Goal: Information Seeking & Learning: Learn about a topic

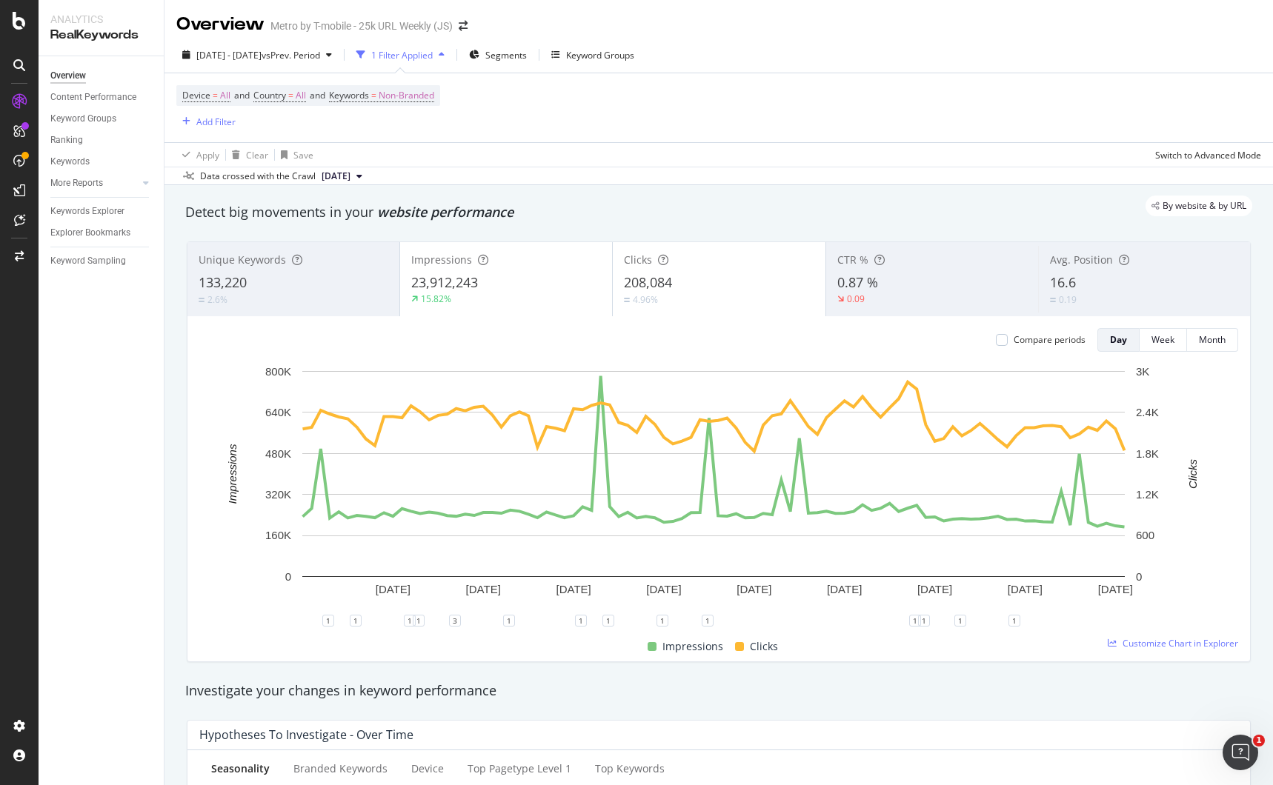
click at [23, 242] on div at bounding box center [19, 402] width 36 height 625
click at [23, 252] on icon at bounding box center [19, 256] width 9 height 10
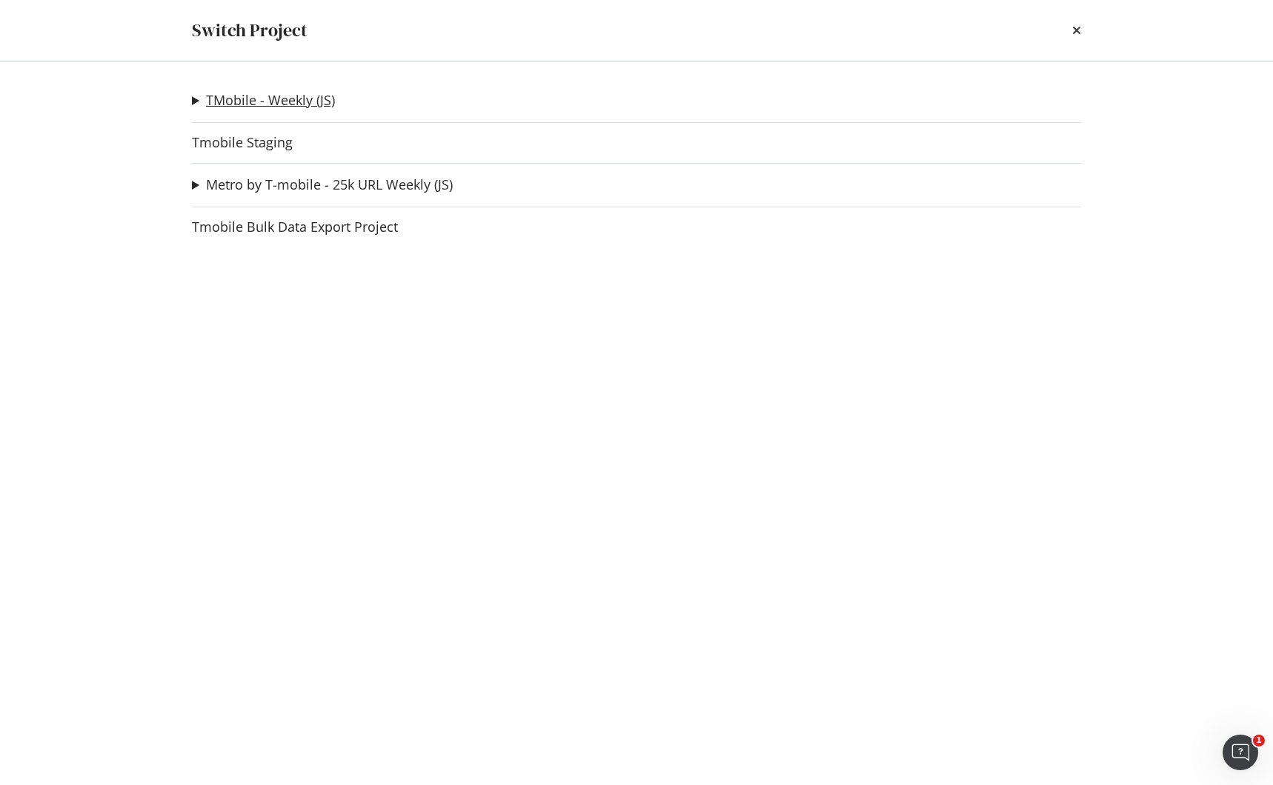
click at [264, 103] on link "TMobile - Weekly (JS)" at bounding box center [270, 101] width 129 height 16
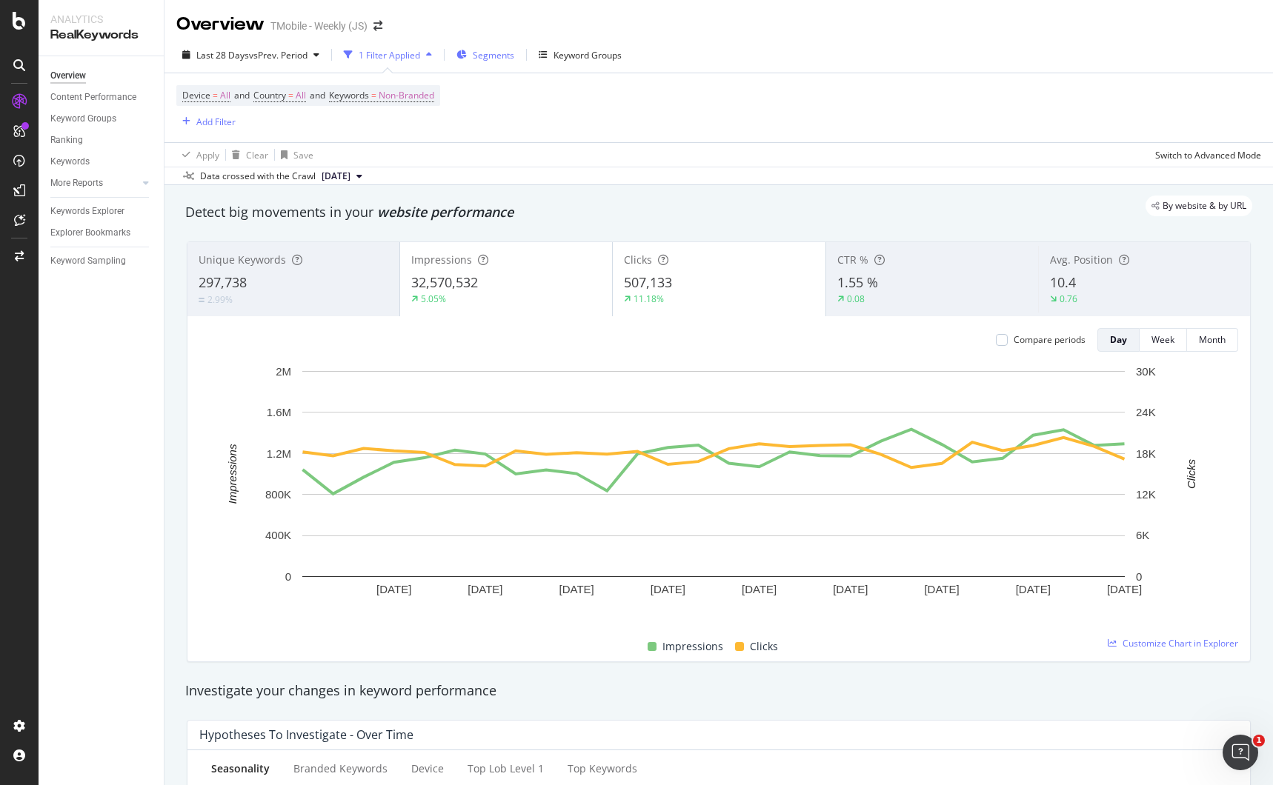
click at [491, 59] on span "Segments" at bounding box center [493, 55] width 41 height 13
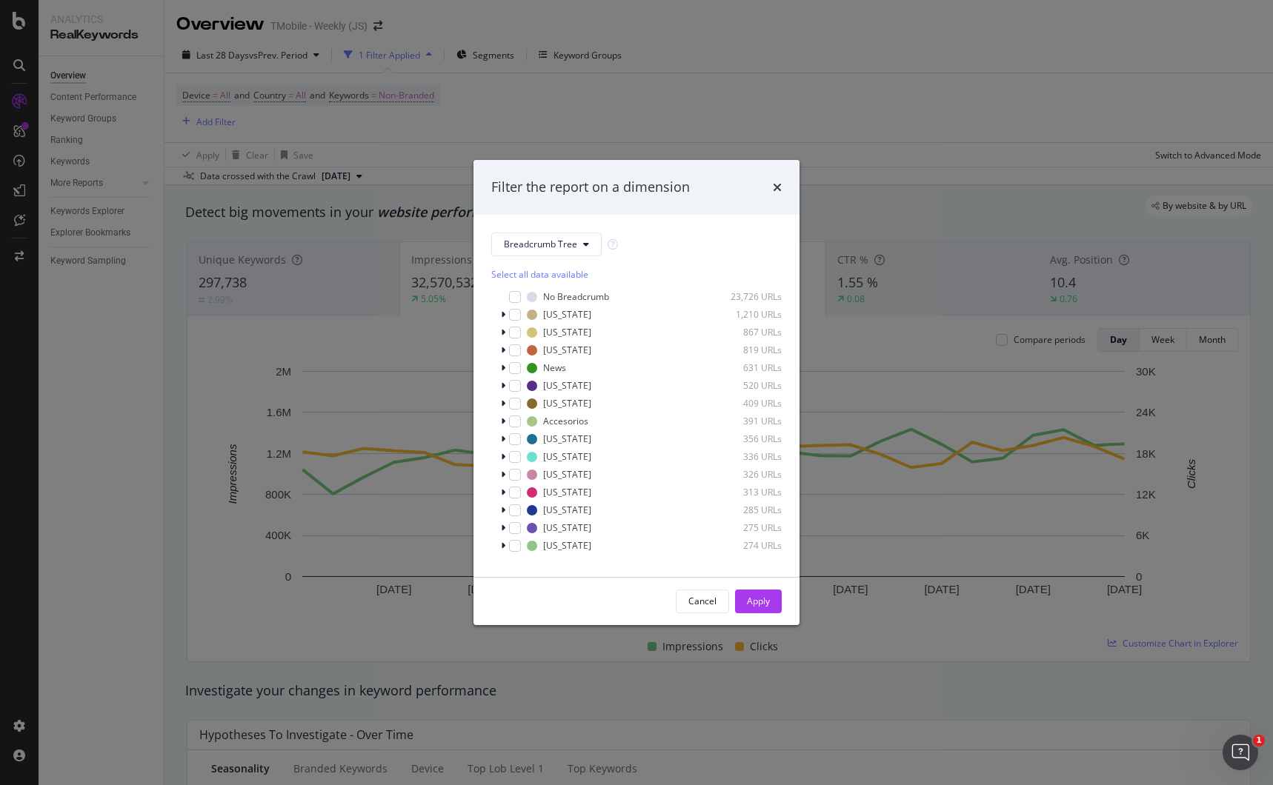
scroll to position [15, 0]
click at [580, 253] on button "Breadcrumb Tree" at bounding box center [546, 245] width 110 height 24
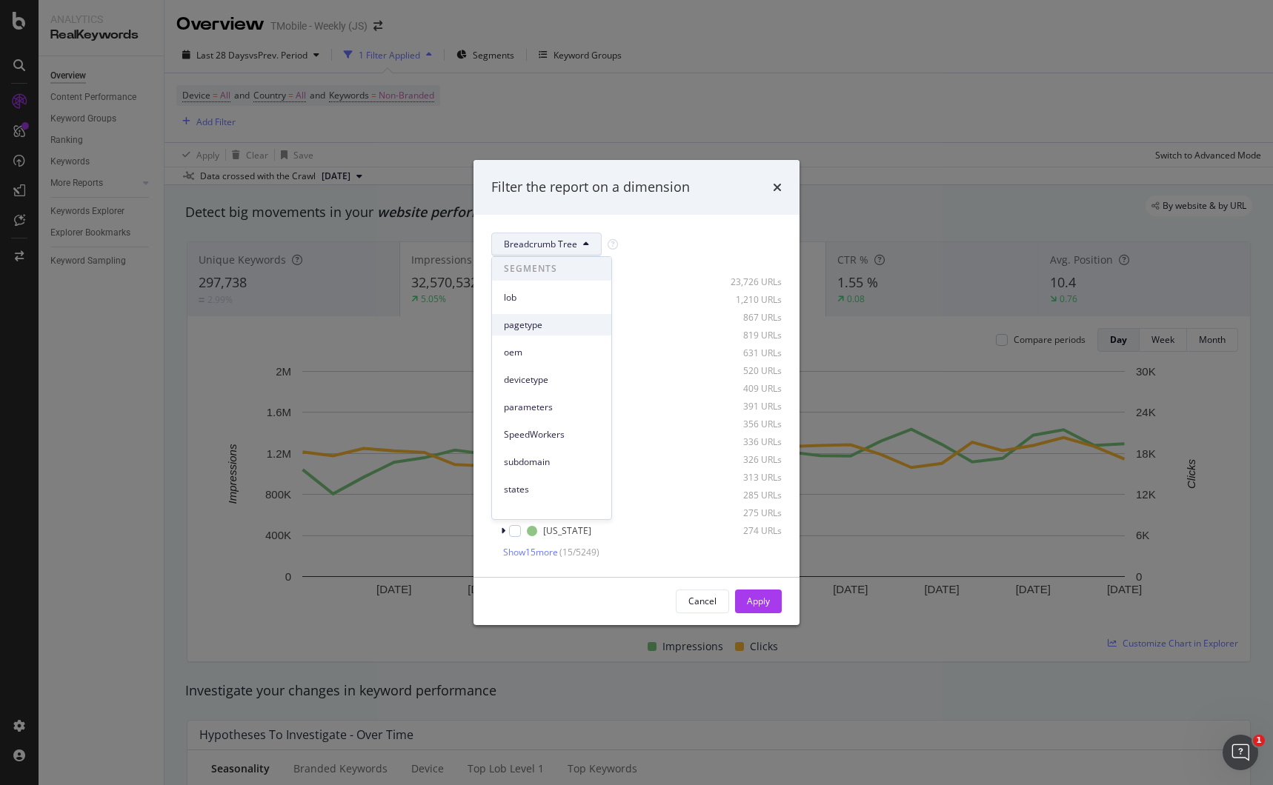
click at [559, 321] on span "pagetype" at bounding box center [552, 325] width 96 height 13
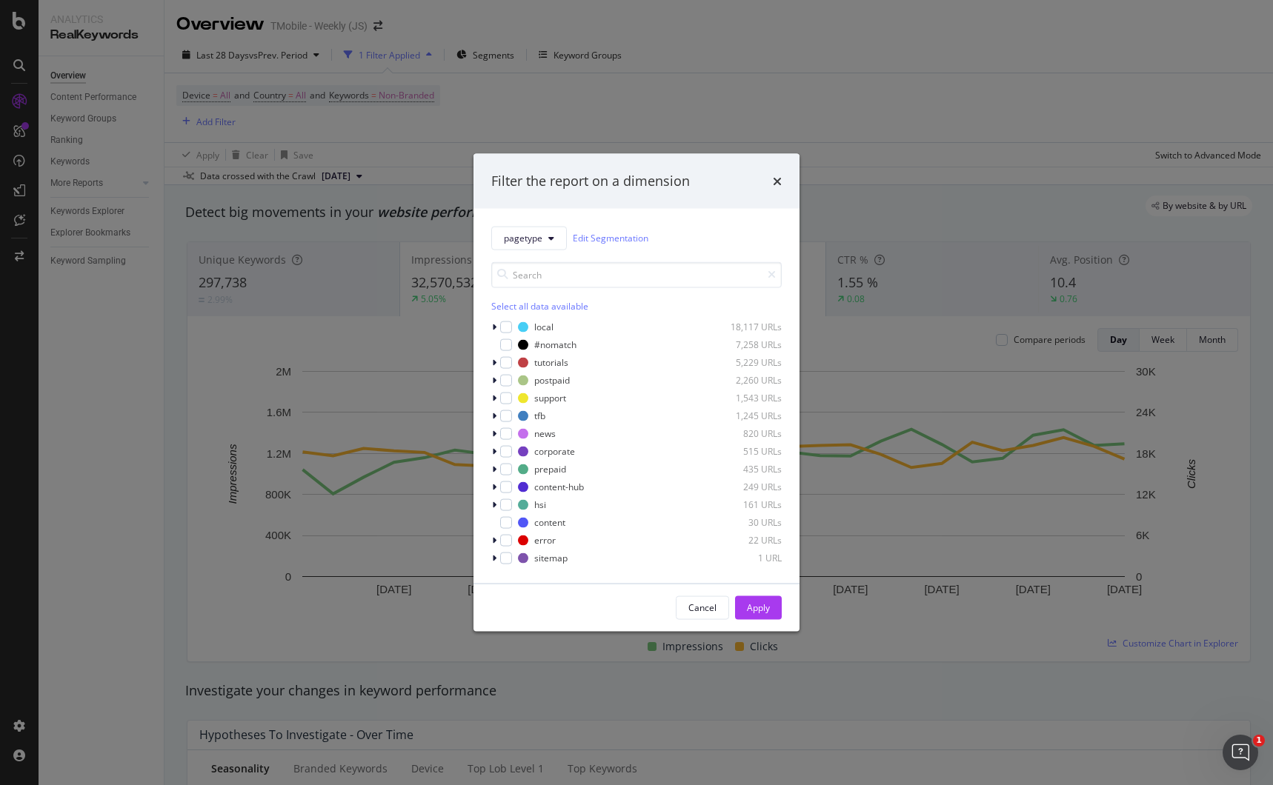
click at [553, 252] on div "Select all data available local 18,117 URLs #nomatch 7,258 URLs tutorials 5,229…" at bounding box center [636, 408] width 290 height 316
click at [551, 243] on button "pagetype" at bounding box center [529, 238] width 76 height 24
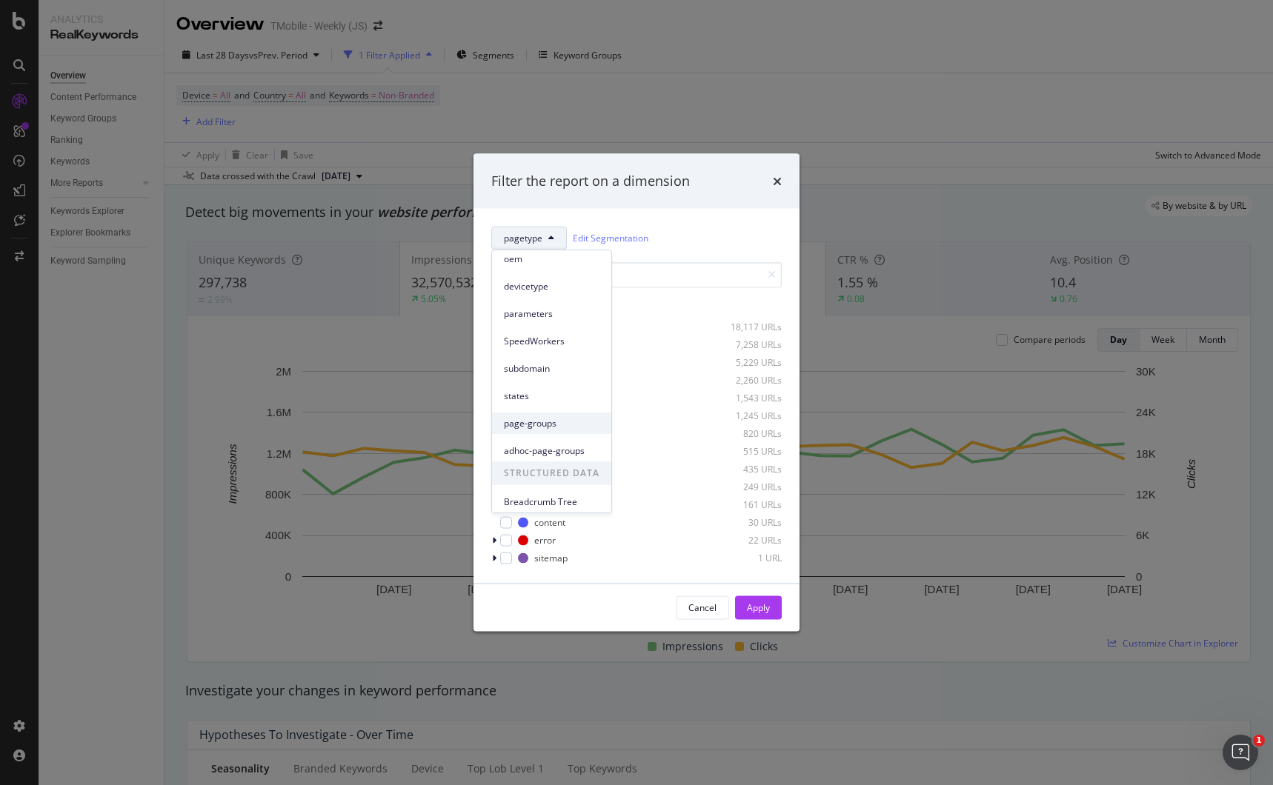
click at [545, 430] on span "page-groups" at bounding box center [552, 423] width 96 height 13
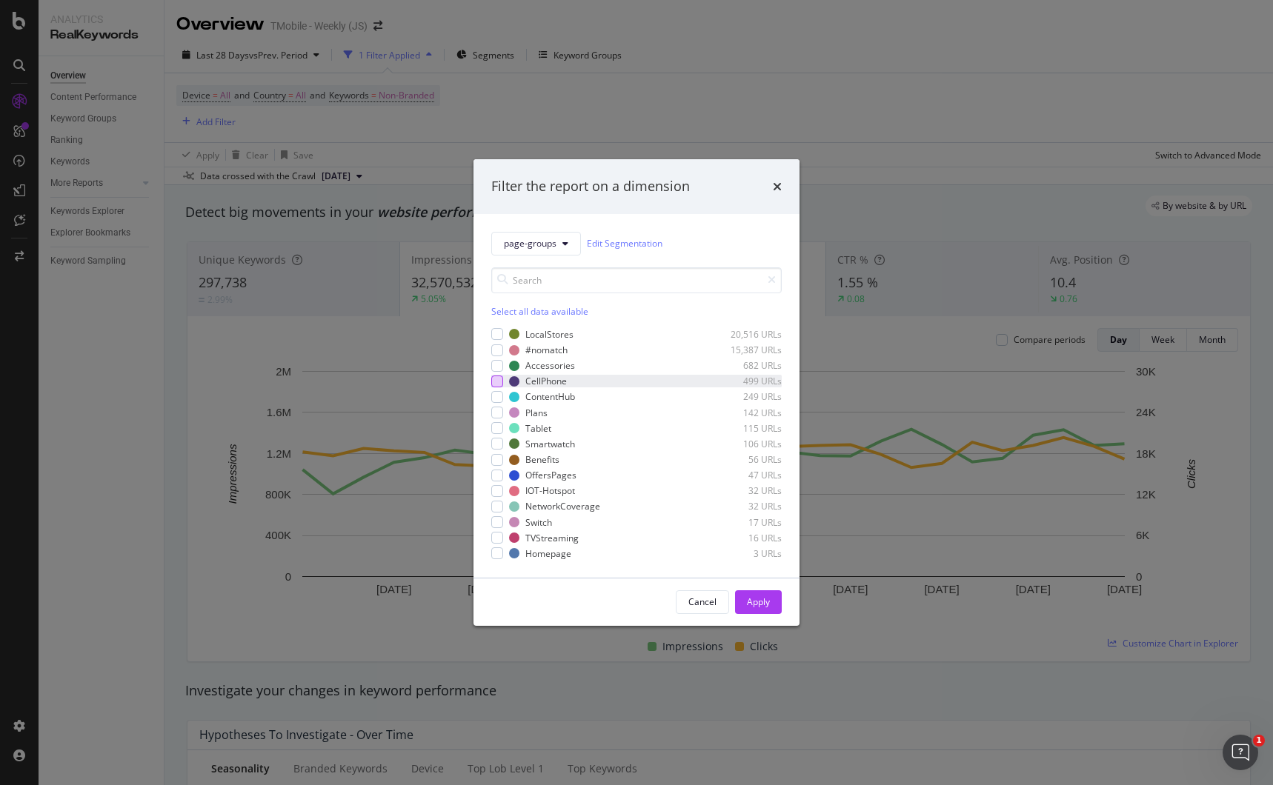
click at [495, 382] on div "modal" at bounding box center [497, 382] width 12 height 12
click at [499, 424] on div "modal" at bounding box center [497, 428] width 12 height 12
click at [498, 445] on div "modal" at bounding box center [497, 444] width 12 height 12
click at [565, 256] on div "Select all data available LocalStores 20,516 URLs #nomatch 15,387 URLs Accessor…" at bounding box center [636, 408] width 290 height 305
click at [565, 250] on button "page-groups" at bounding box center [536, 244] width 90 height 24
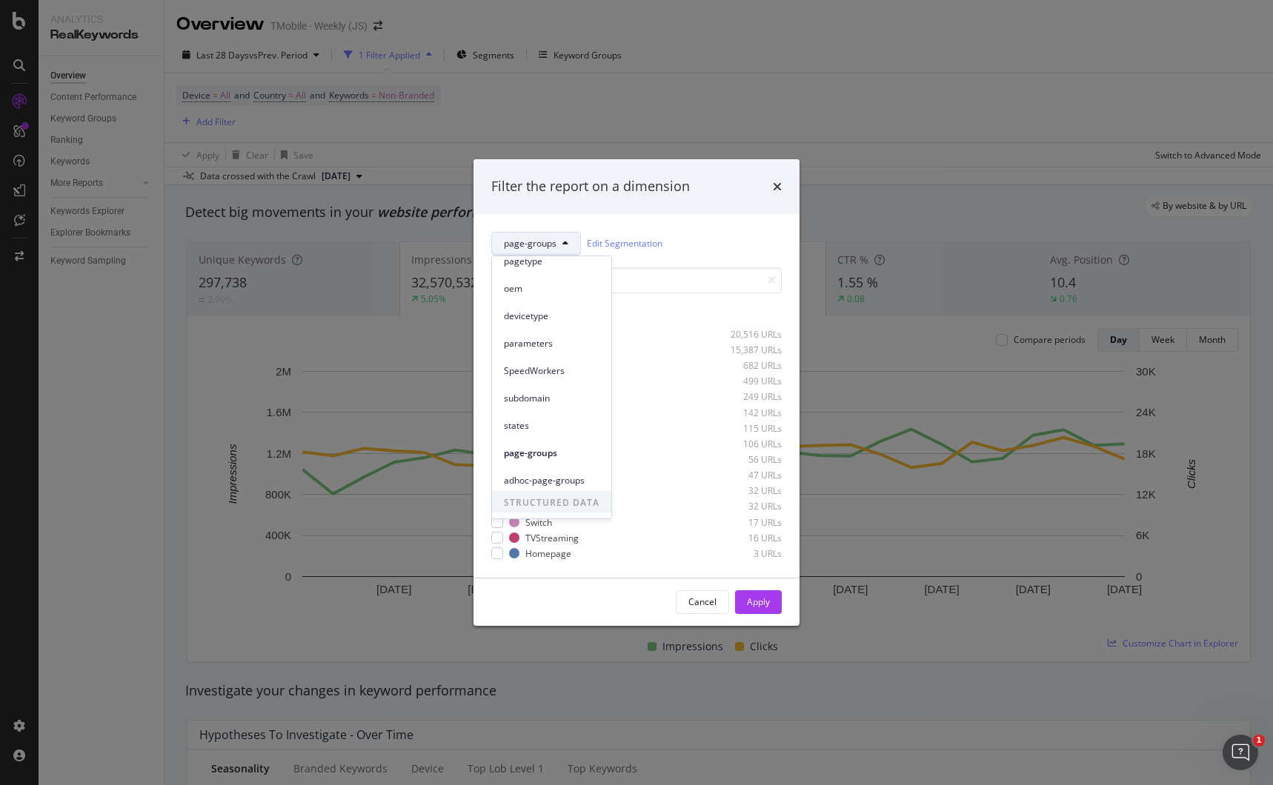
scroll to position [93, 0]
click at [767, 597] on div "Apply" at bounding box center [758, 602] width 23 height 13
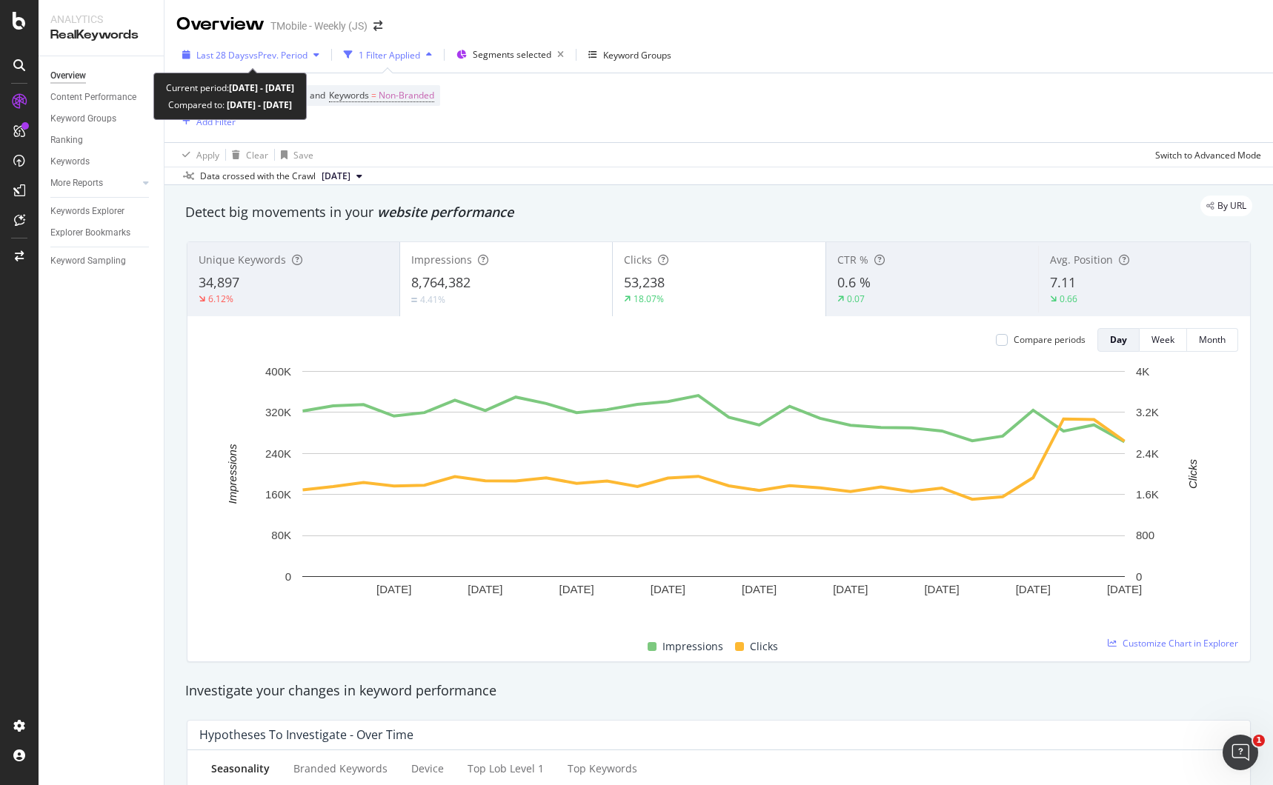
click at [281, 56] on span "vs Prev. Period" at bounding box center [278, 55] width 59 height 13
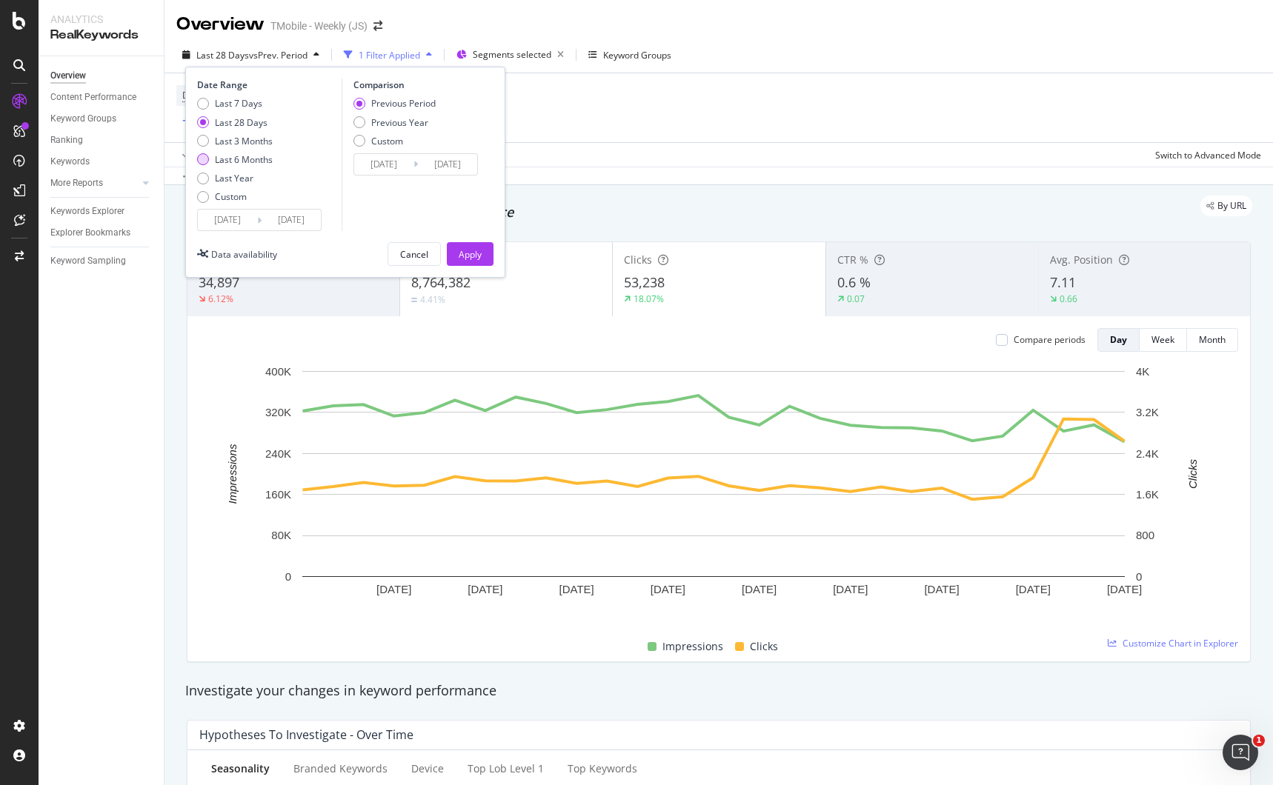
click at [204, 159] on div "Last 6 Months" at bounding box center [203, 159] width 12 height 12
type input "[DATE]"
click at [241, 222] on input "[DATE]" at bounding box center [227, 220] width 59 height 21
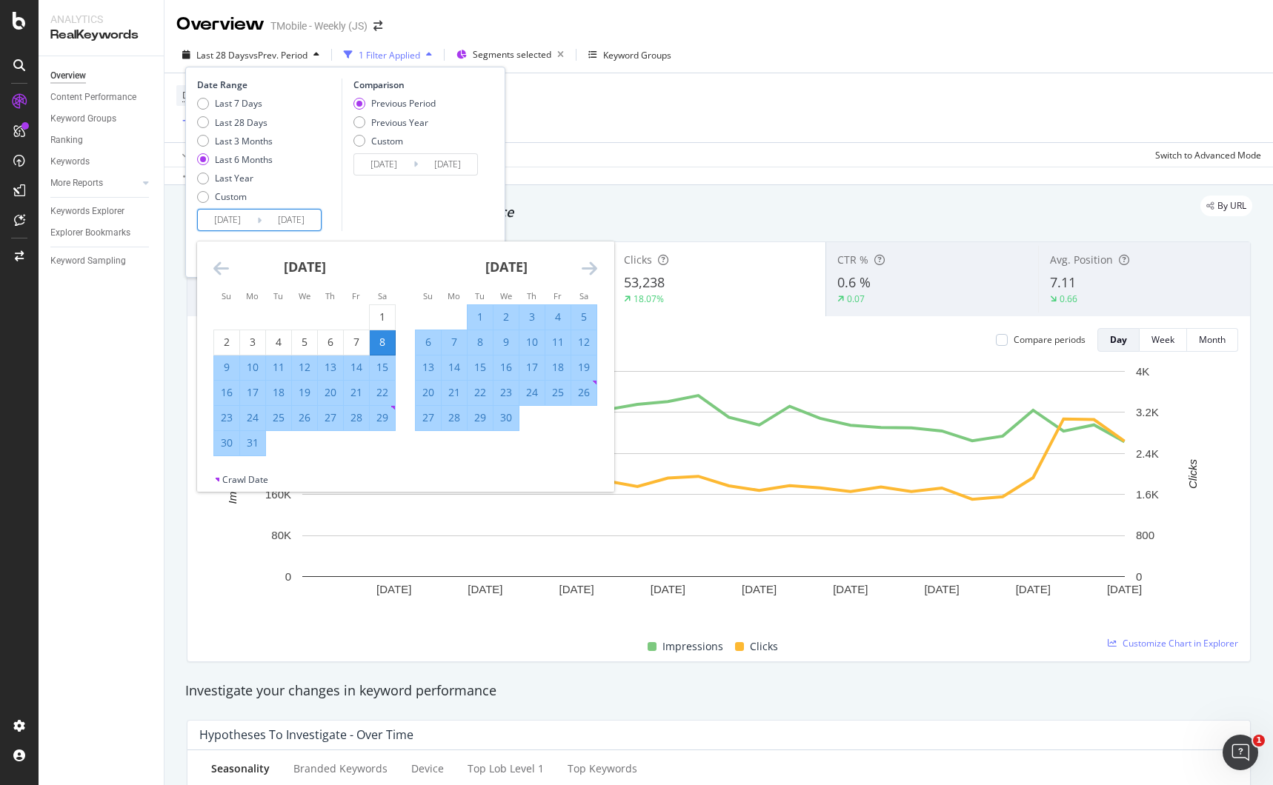
click at [480, 196] on div "Comparison Previous Period Previous Year Custom [DATE] Navigate forward to inte…" at bounding box center [412, 155] width 141 height 153
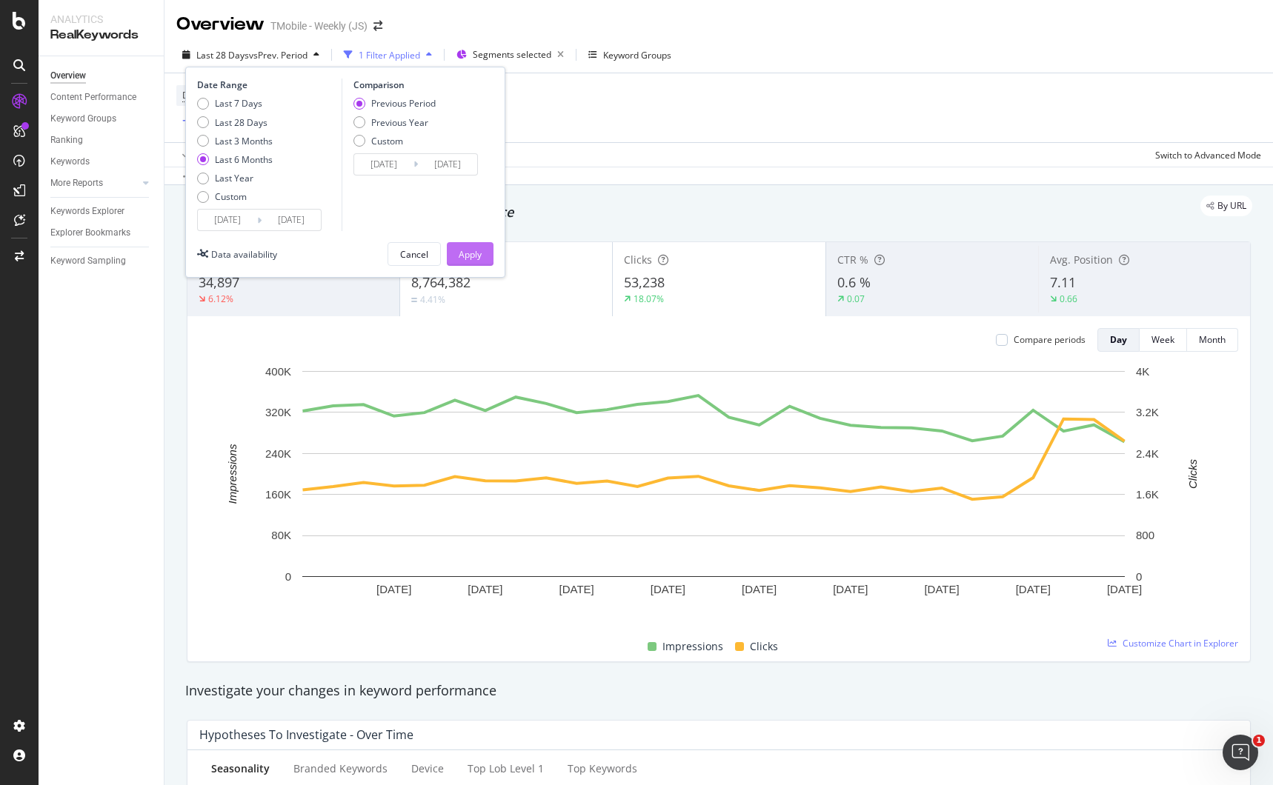
click at [470, 251] on div "Apply" at bounding box center [470, 254] width 23 height 13
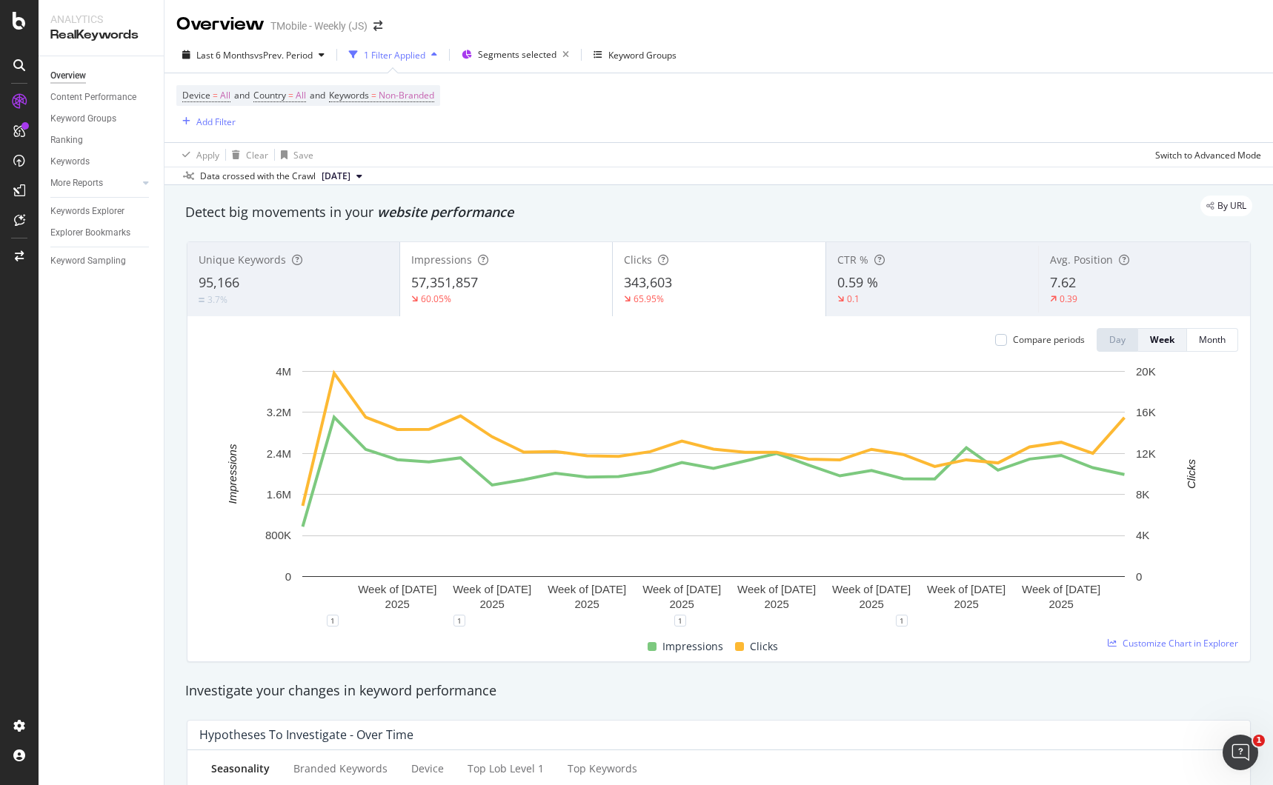
click at [681, 289] on div "343,603" at bounding box center [719, 282] width 190 height 19
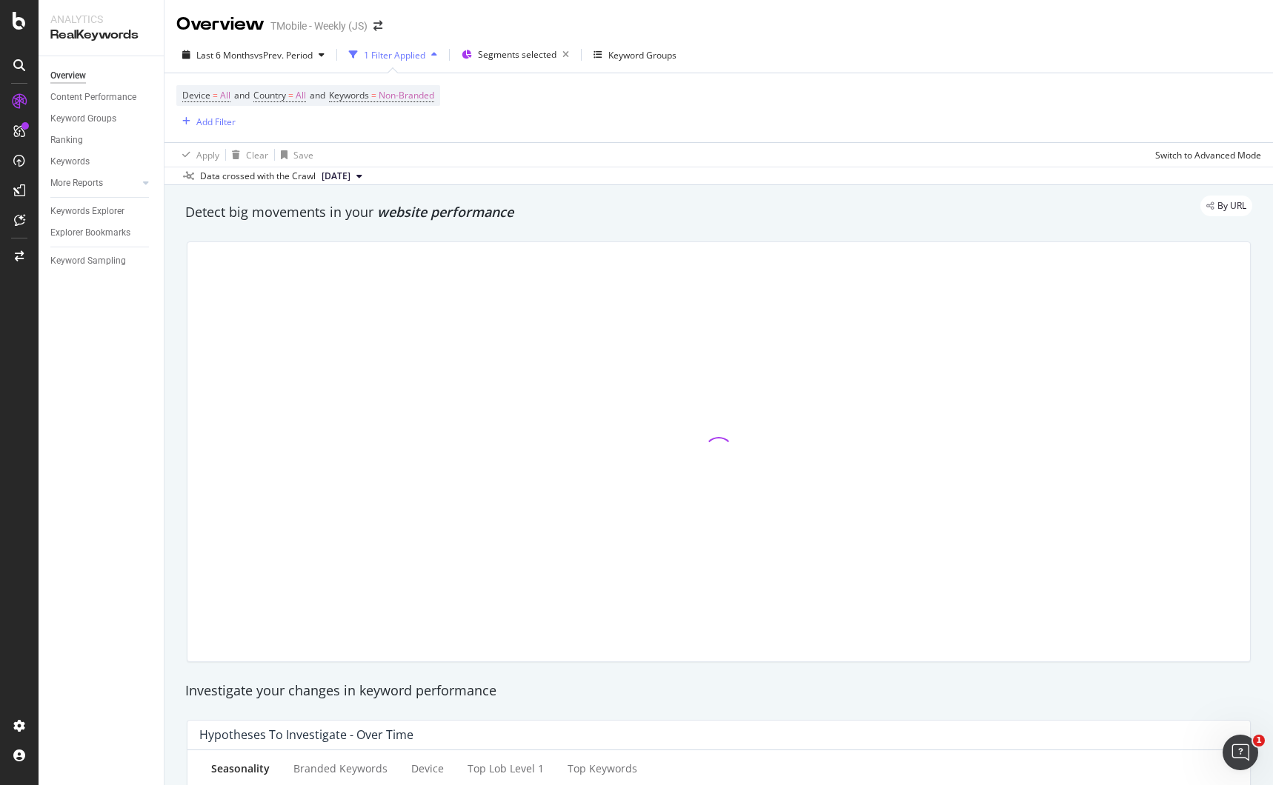
click at [470, 289] on div at bounding box center [718, 451] width 1063 height 419
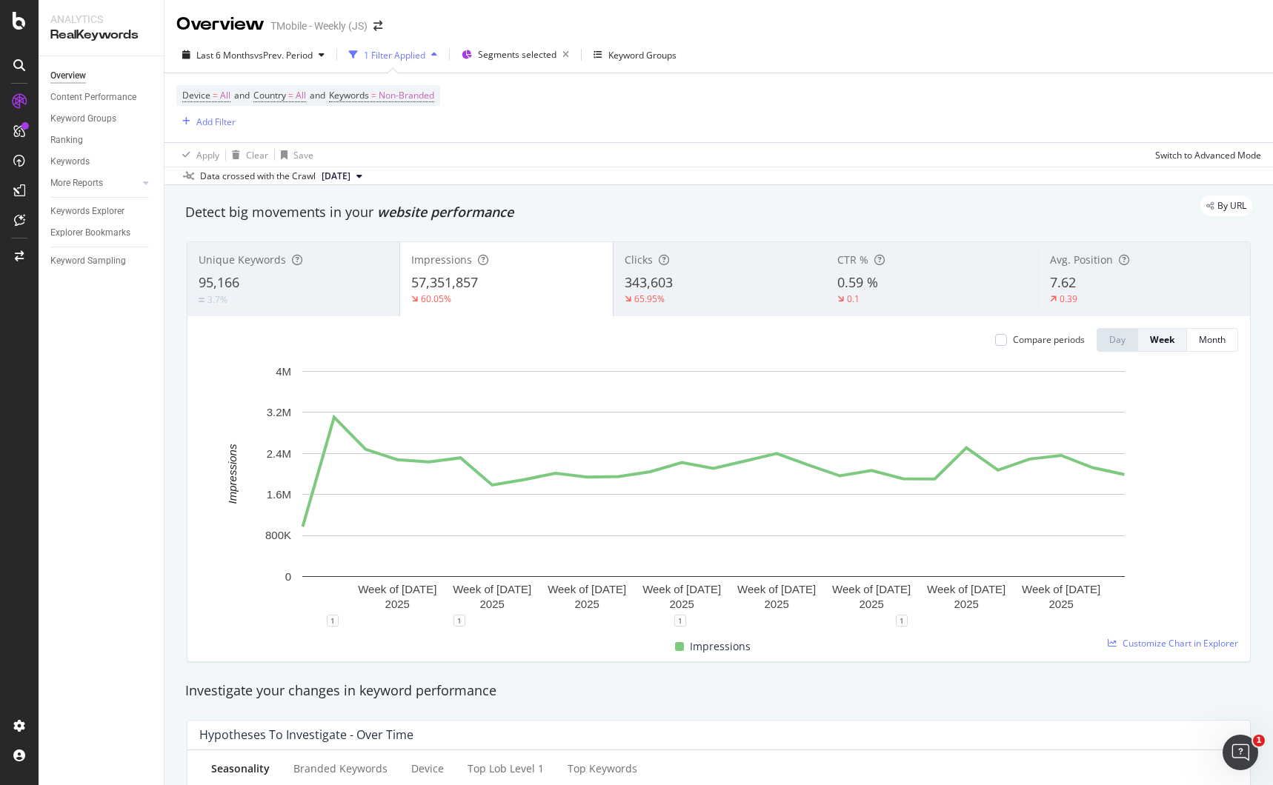
click at [514, 293] on div "60.05%" at bounding box center [506, 299] width 190 height 13
click at [484, 287] on div "57,351,857" at bounding box center [506, 282] width 190 height 19
click at [548, 276] on div "57,351,857" at bounding box center [506, 282] width 190 height 19
click at [890, 290] on div "0.59 %" at bounding box center [931, 282] width 189 height 19
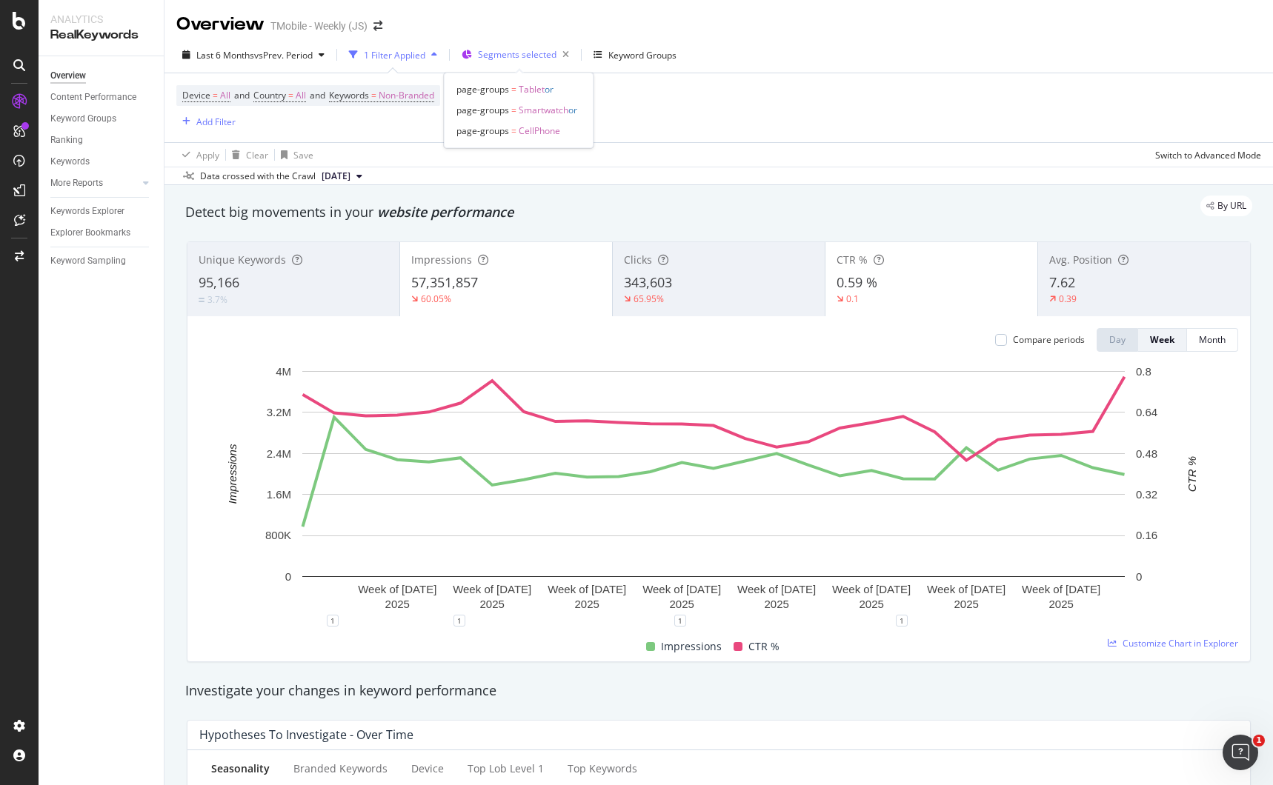
click at [489, 57] on span "Segments selected" at bounding box center [517, 54] width 79 height 13
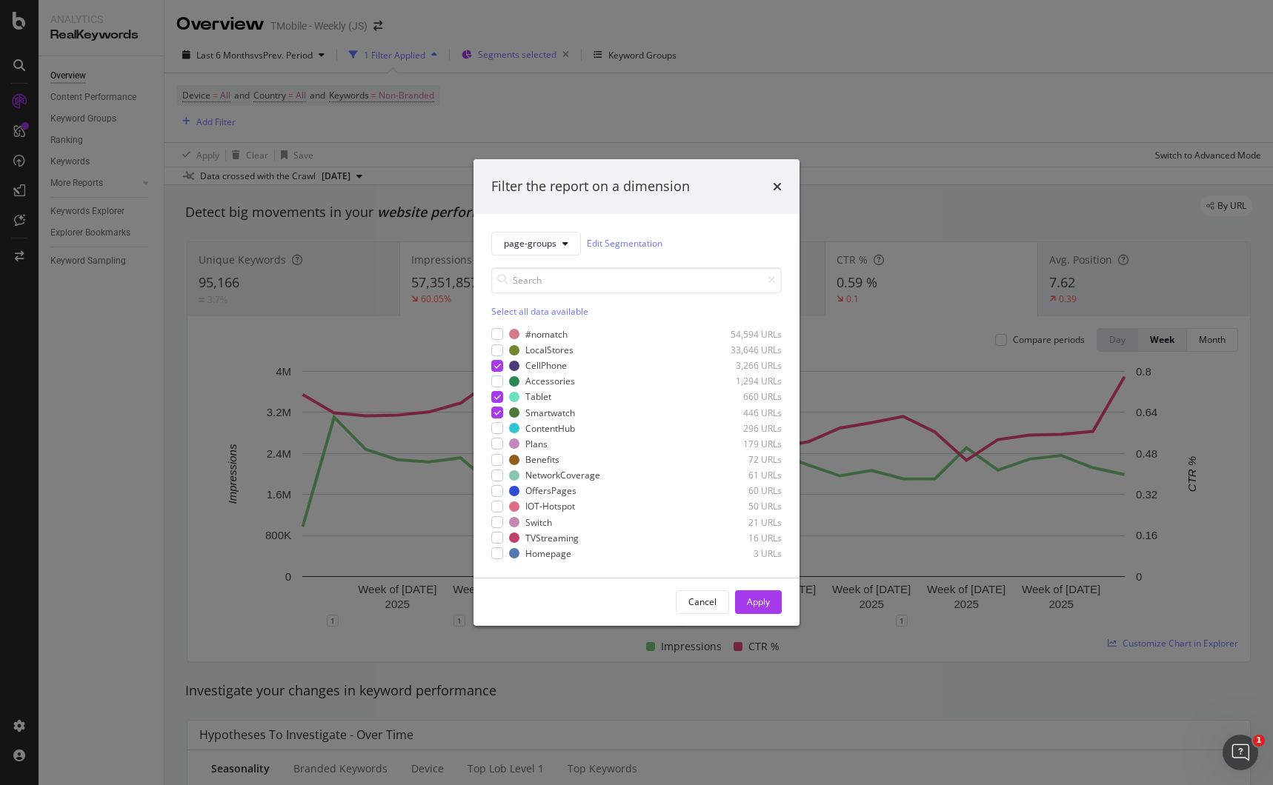
click at [489, 57] on div "Filter the report on a dimension page-groups Edit Segmentation Select all data …" at bounding box center [636, 392] width 1273 height 785
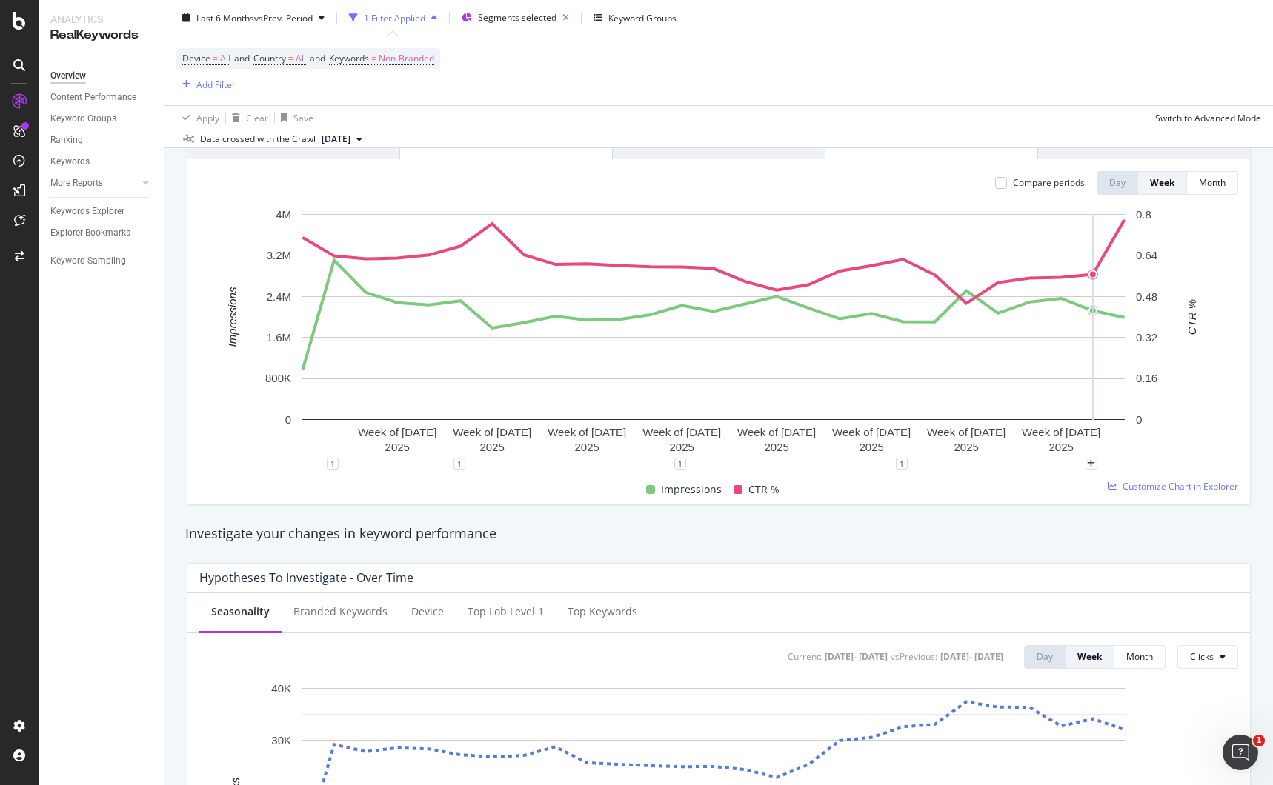
scroll to position [148, 0]
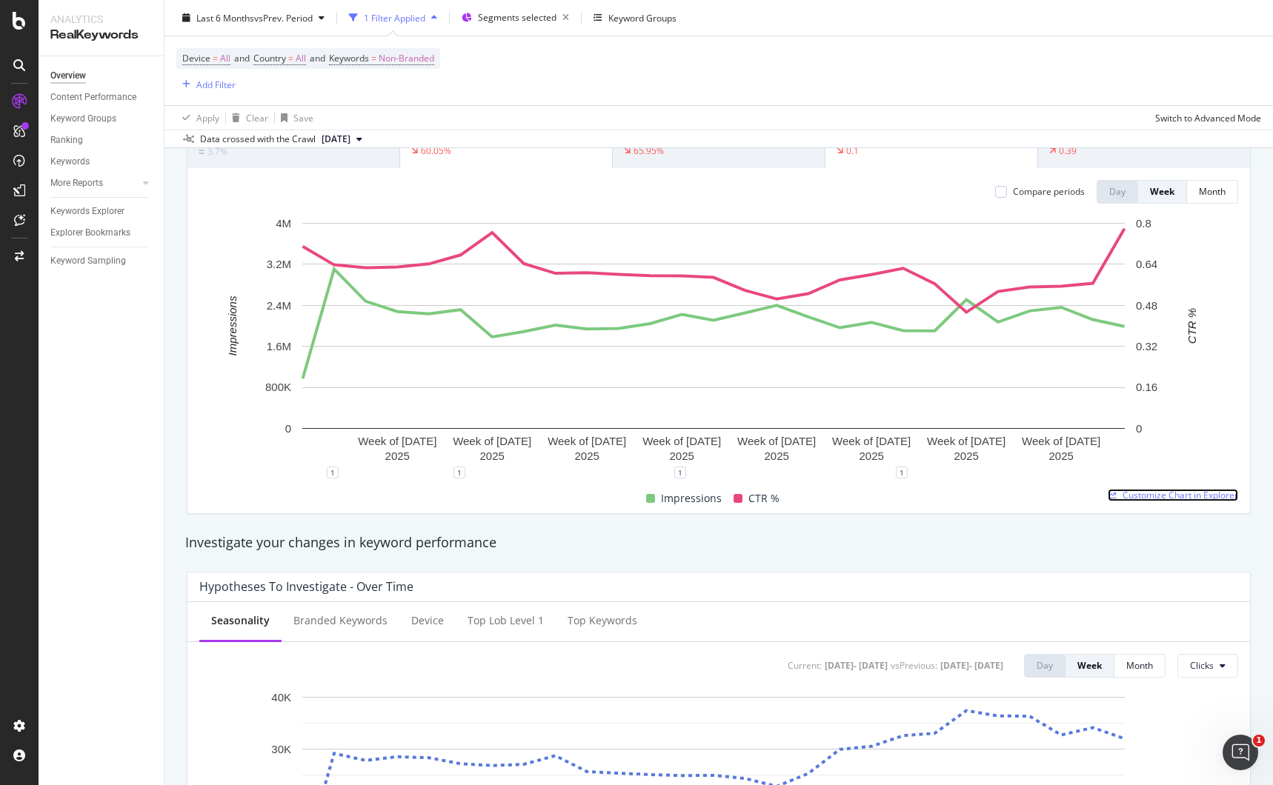
click at [1157, 496] on span "Customize Chart in Explorer" at bounding box center [1181, 495] width 116 height 13
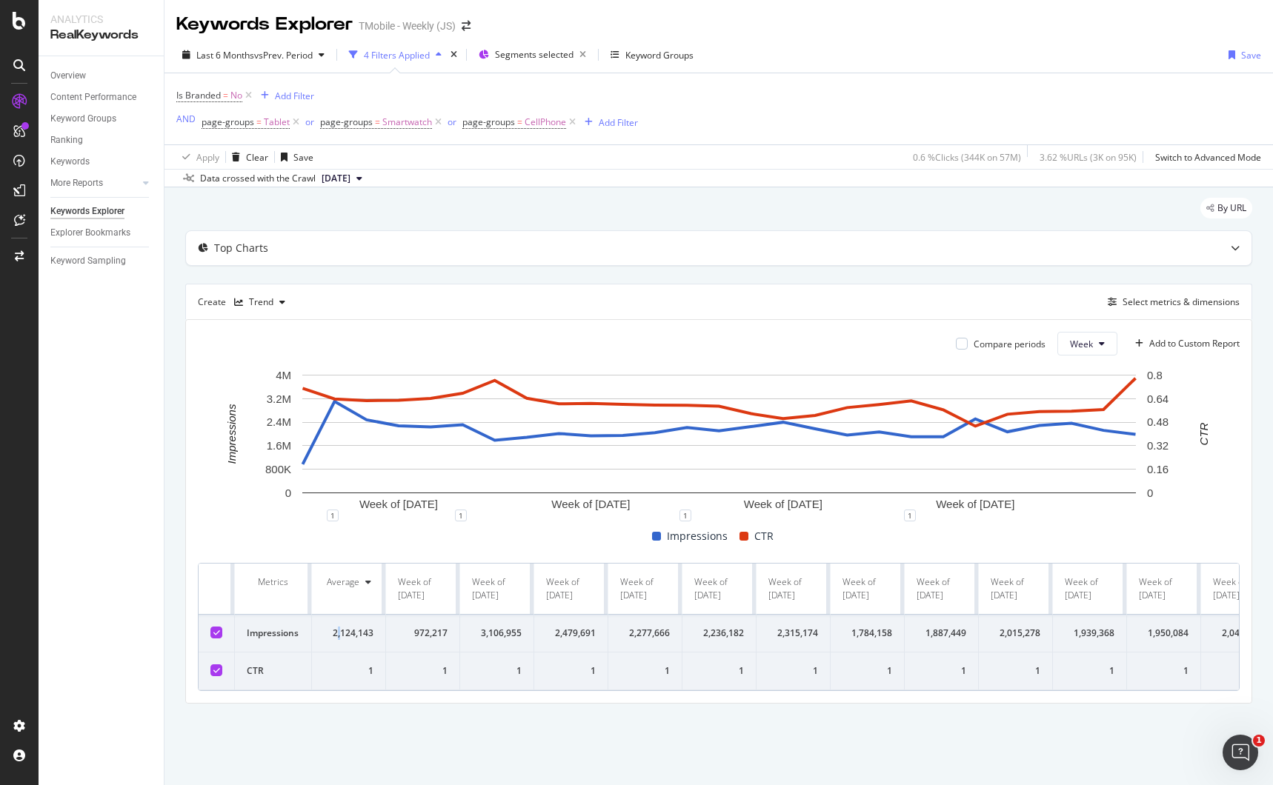
click at [342, 631] on div "2,124,143" at bounding box center [349, 633] width 50 height 13
click at [335, 631] on div "2,124,143" at bounding box center [349, 633] width 50 height 13
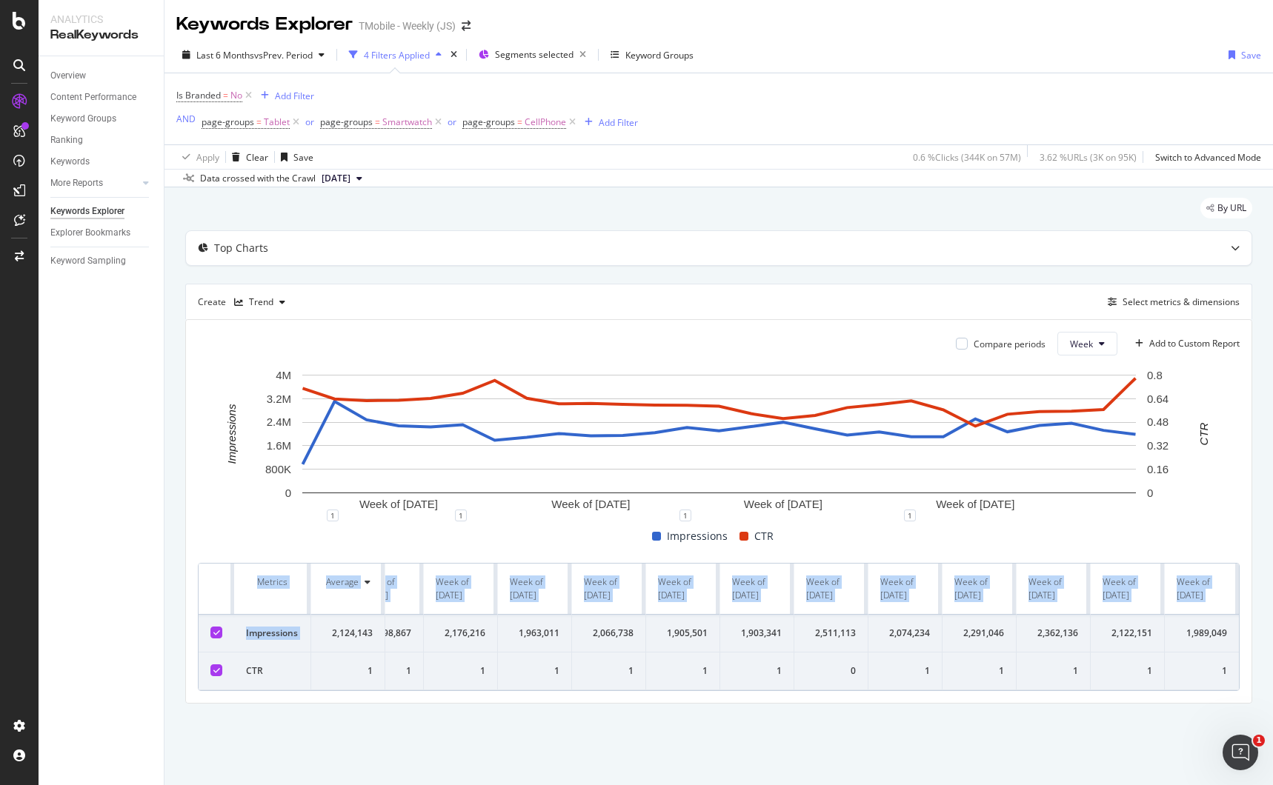
drag, startPoint x: 332, startPoint y: 636, endPoint x: 1251, endPoint y: 666, distance: 919.3
click at [1251, 666] on div "Compare periods Week Add to Custom Report Week of [DATE] Week of [DATE] Week of…" at bounding box center [719, 511] width 1066 height 383
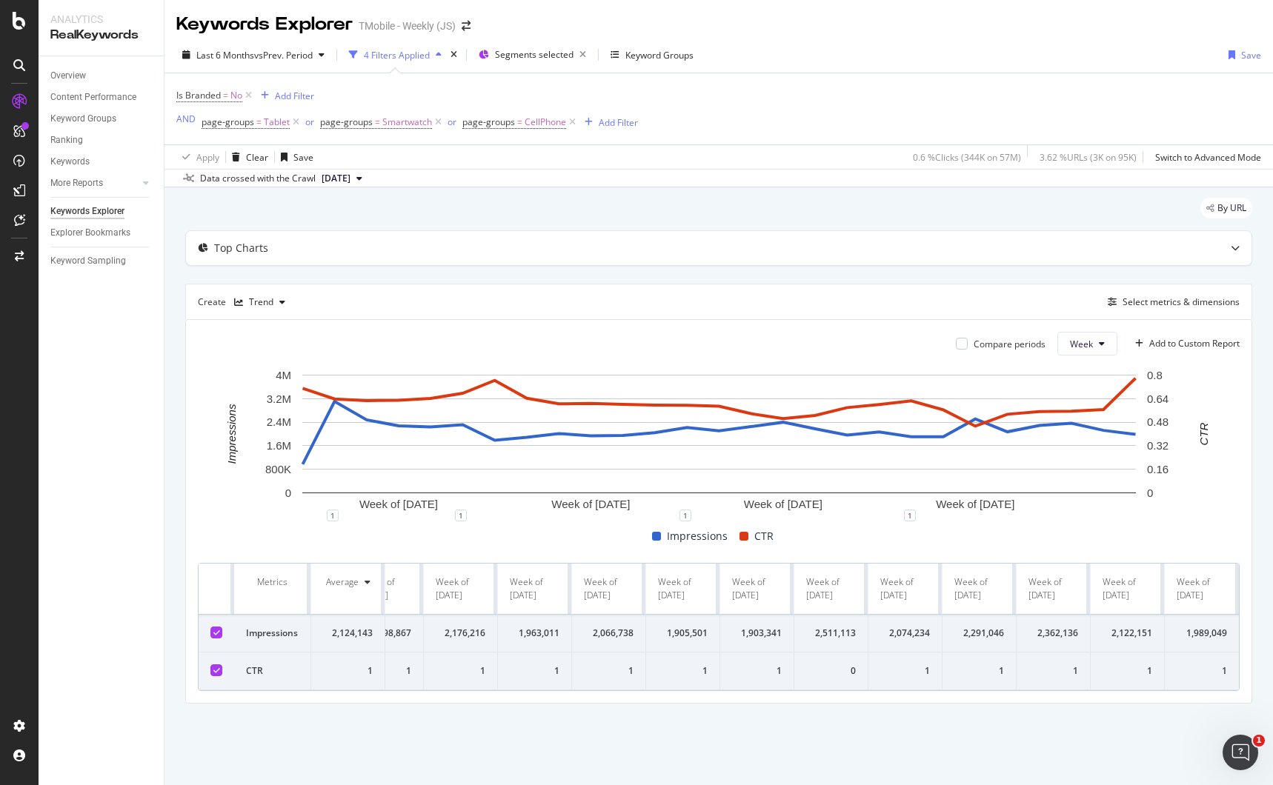
click at [230, 591] on th at bounding box center [217, 589] width 36 height 51
drag, startPoint x: 260, startPoint y: 582, endPoint x: 1041, endPoint y: 708, distance: 791.1
click at [1041, 703] on div "Compare periods Week Add to Custom Report Week of [DATE] Week of [DATE] Week of…" at bounding box center [719, 511] width 1066 height 383
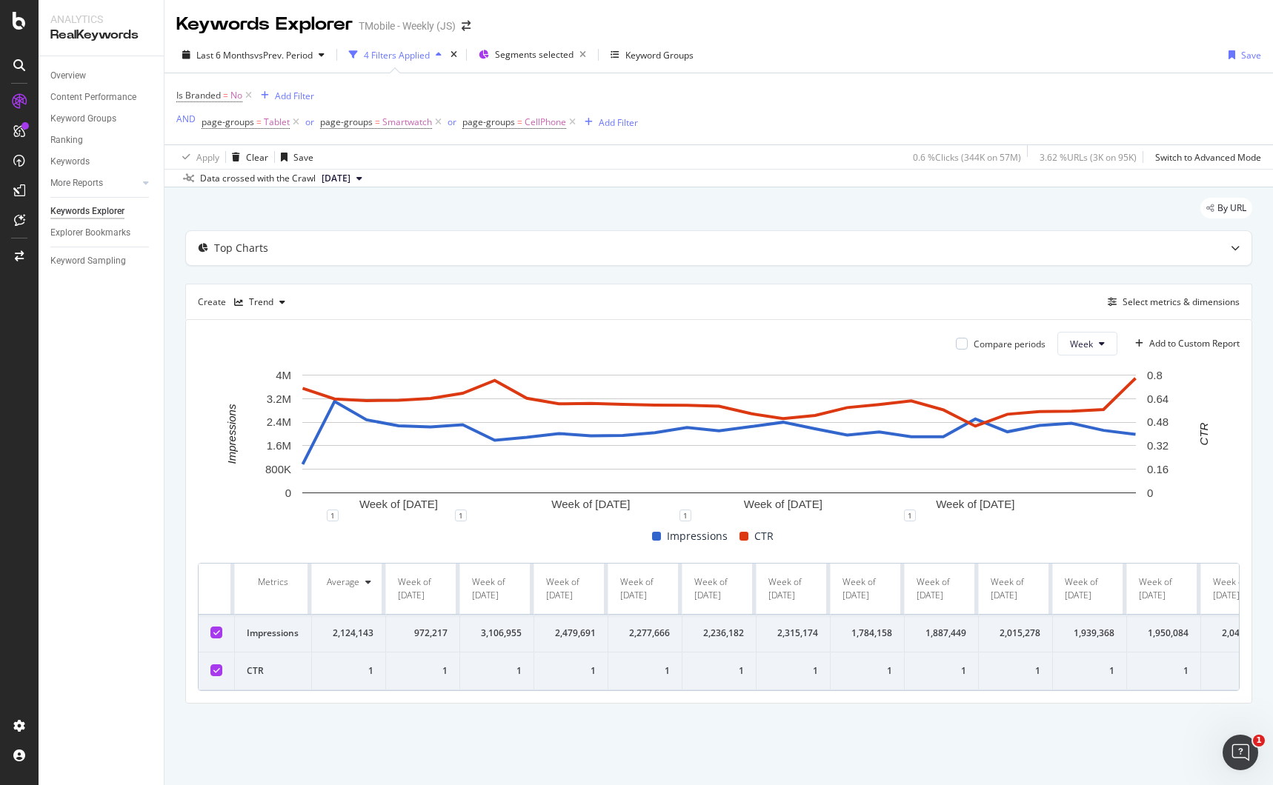
copy thead
click at [381, 675] on td "1" at bounding box center [349, 672] width 74 height 38
click at [374, 670] on td "1" at bounding box center [349, 672] width 74 height 38
click at [214, 636] on icon at bounding box center [216, 632] width 7 height 7
